Goal: Transaction & Acquisition: Purchase product/service

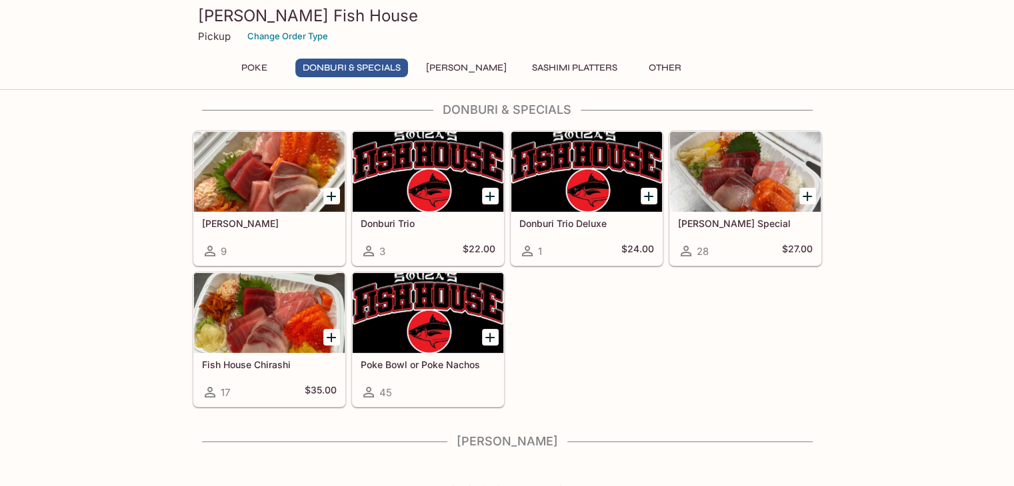
scroll to position [268, 0]
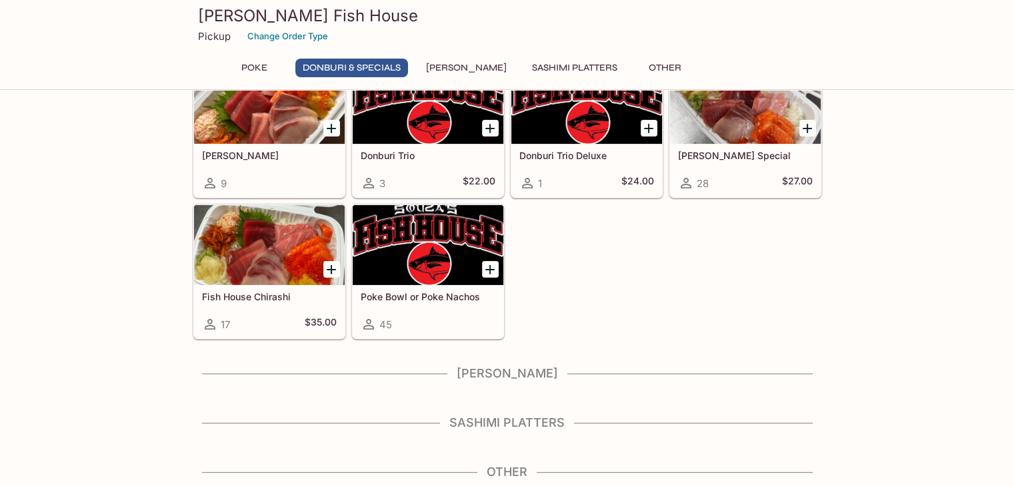
click at [518, 467] on h4 "Other" at bounding box center [507, 472] width 629 height 15
click at [506, 465] on h4 "Other" at bounding box center [507, 472] width 629 height 15
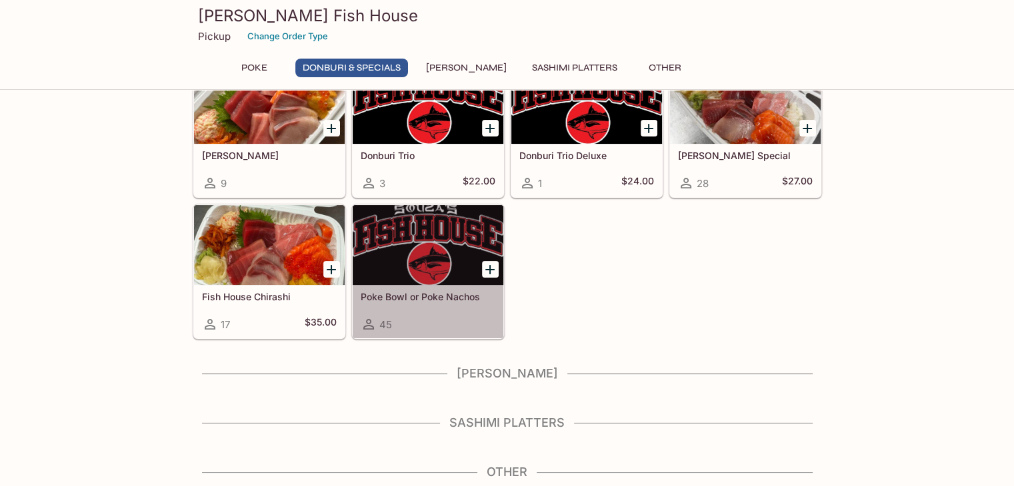
click at [410, 294] on h5 "Poke Bowl or Poke Nachos" at bounding box center [428, 296] width 135 height 11
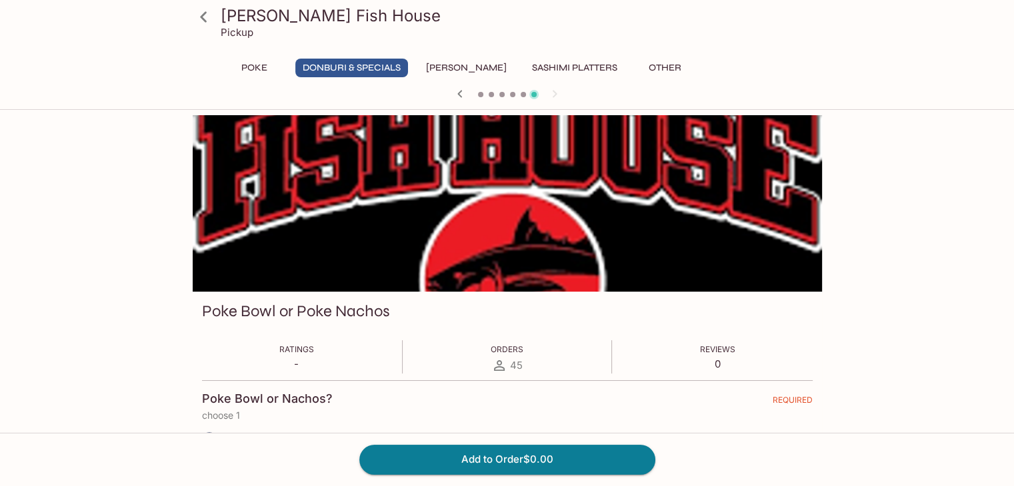
click at [259, 67] on button "Poke" at bounding box center [255, 68] width 60 height 19
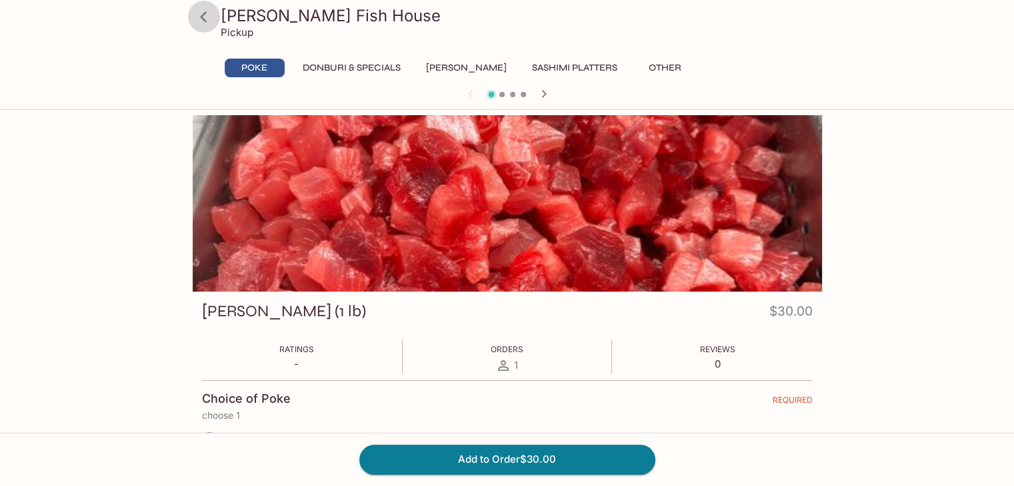
click at [206, 15] on icon at bounding box center [203, 16] width 23 height 23
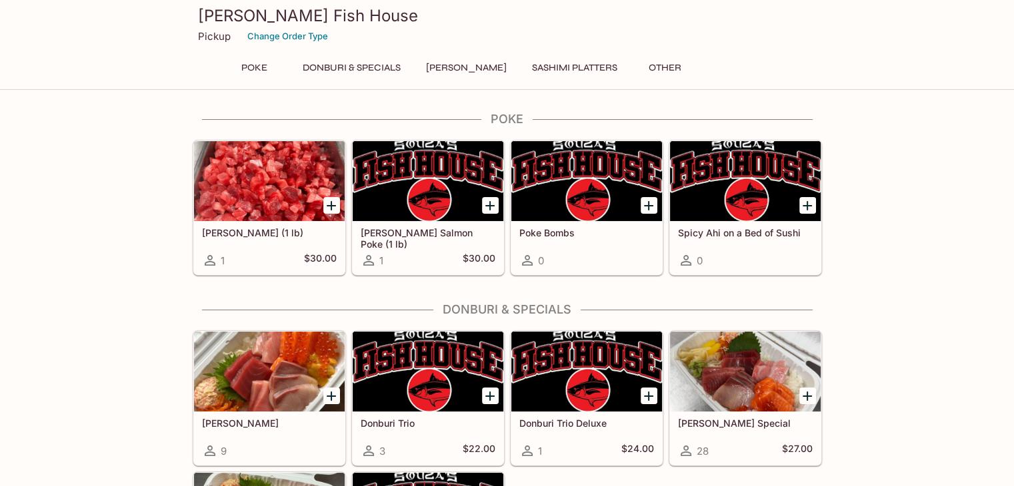
click at [919, 338] on div "Poke Ahi Poke (1 lb) 1 $30.00 [PERSON_NAME] Salmon Poke (1 lb) 1 $30.00 Poke Bo…" at bounding box center [507, 434] width 1014 height 644
click at [646, 67] on button "Other" at bounding box center [665, 68] width 60 height 19
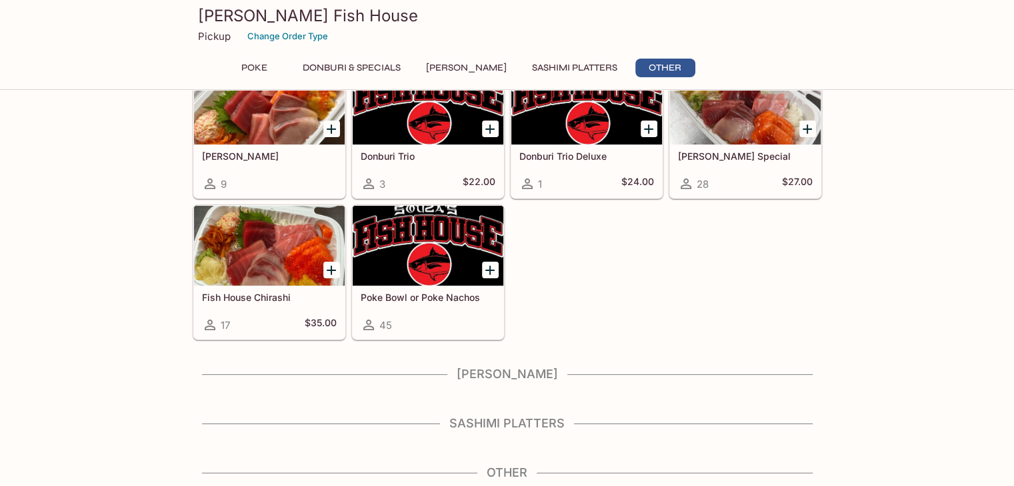
scroll to position [268, 0]
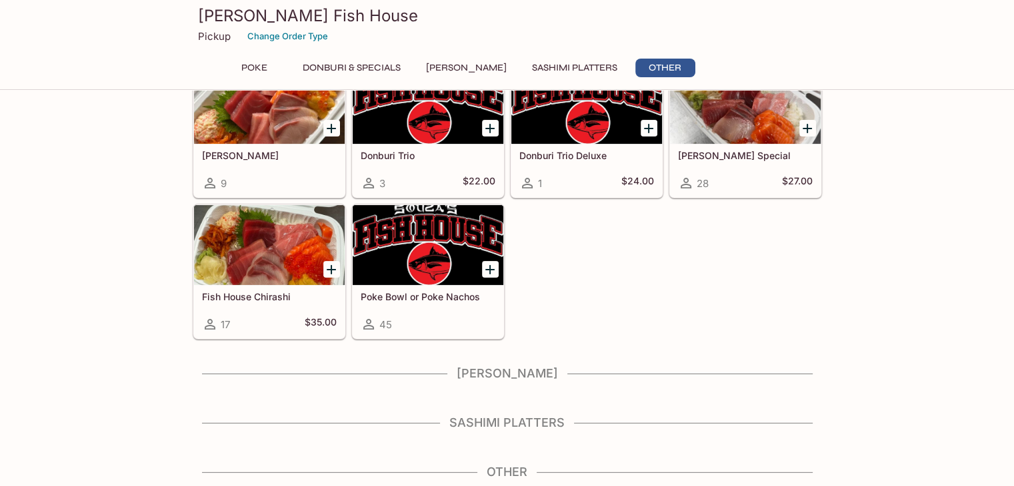
click at [886, 318] on div "Poke Ahi Poke (1 lb) 1 $30.00 [PERSON_NAME] Salmon Poke (1 lb) 1 $30.00 Poke Bo…" at bounding box center [507, 166] width 1014 height 644
